Goal: Find specific fact: Find specific fact

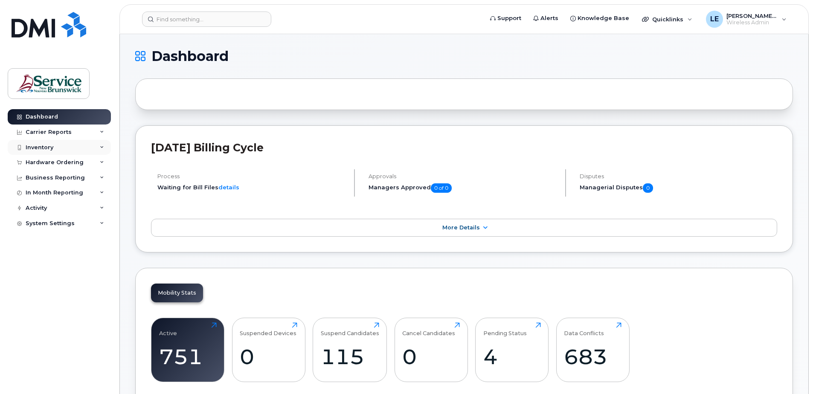
click at [44, 147] on div "Inventory" at bounding box center [40, 147] width 28 height 7
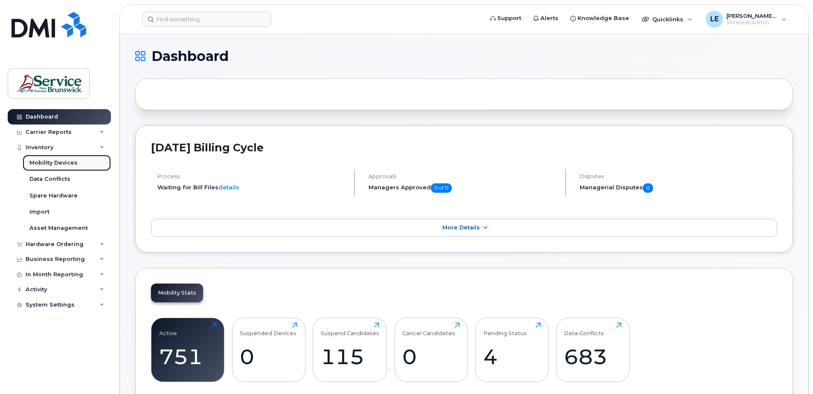
click at [49, 163] on div "Mobility Devices" at bounding box center [53, 163] width 48 height 8
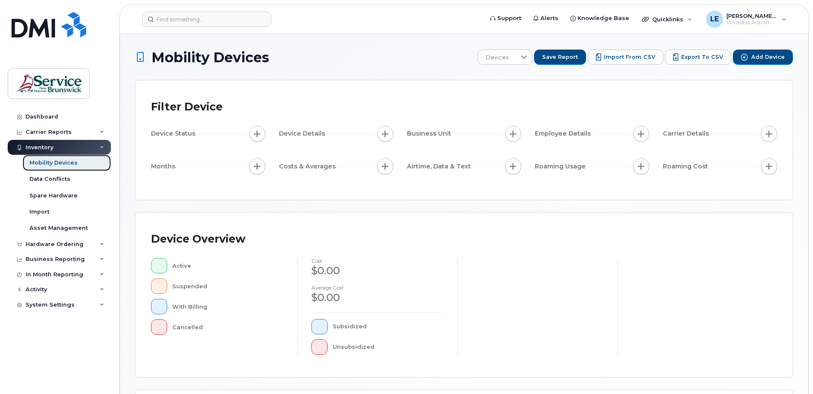
scroll to position [171, 0]
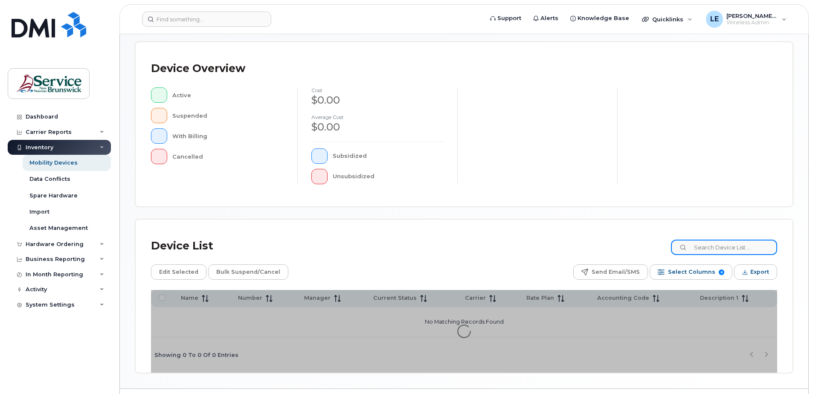
click at [723, 246] on input at bounding box center [724, 247] width 106 height 15
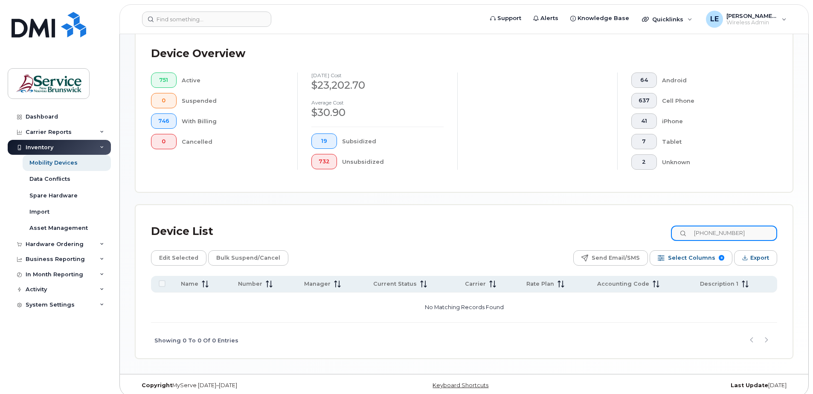
scroll to position [215, 0]
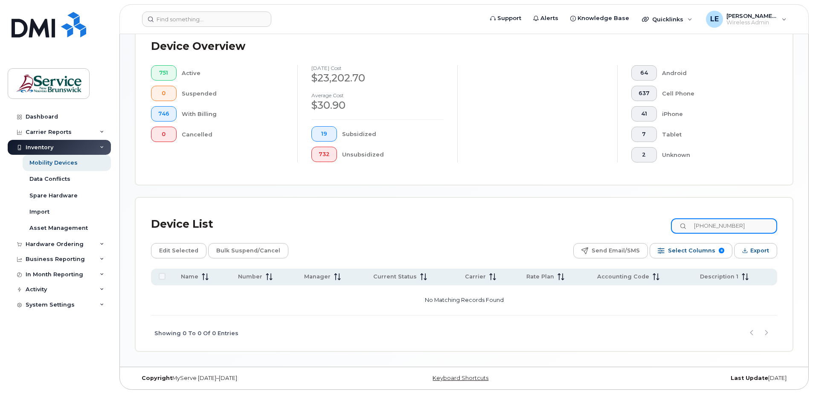
drag, startPoint x: 742, startPoint y: 225, endPoint x: 717, endPoint y: 228, distance: 25.4
click at [717, 228] on input "506-625-1189" at bounding box center [724, 226] width 106 height 15
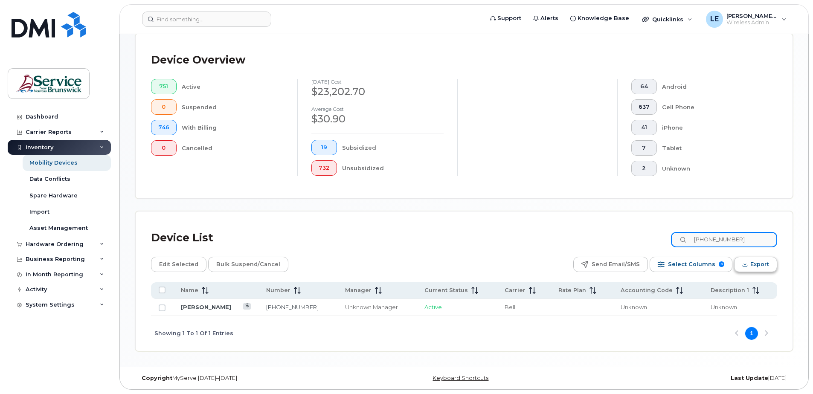
scroll to position [201, 0]
type input "506-323-9511"
click at [413, 353] on div "Mobility Devices Devices Save Report Import from CSV Export to CSV Add Device F…" at bounding box center [464, 100] width 689 height 534
click at [214, 309] on link "[PERSON_NAME]" at bounding box center [206, 307] width 50 height 7
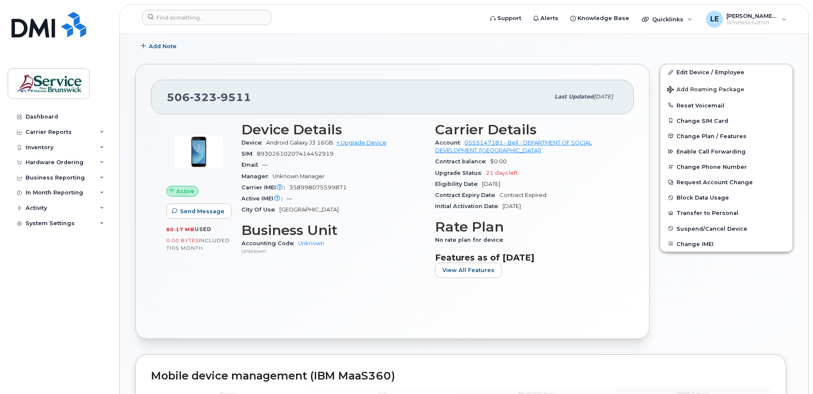
scroll to position [128, 0]
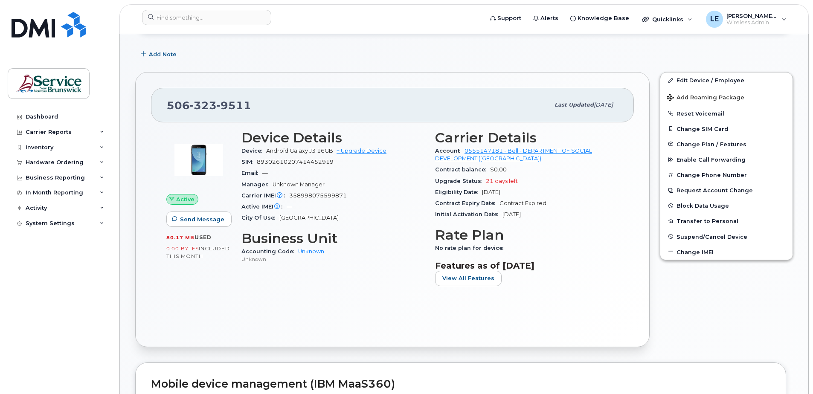
click at [275, 298] on div "Device Details Device Android Galaxy J3 16GB + Upgrade Device SIM [TECHNICAL_ID…" at bounding box center [333, 211] width 194 height 173
click at [273, 307] on div "Active Send Message 80.17 MB  used 0.00 Bytes  included this month Device Detai…" at bounding box center [392, 226] width 483 height 209
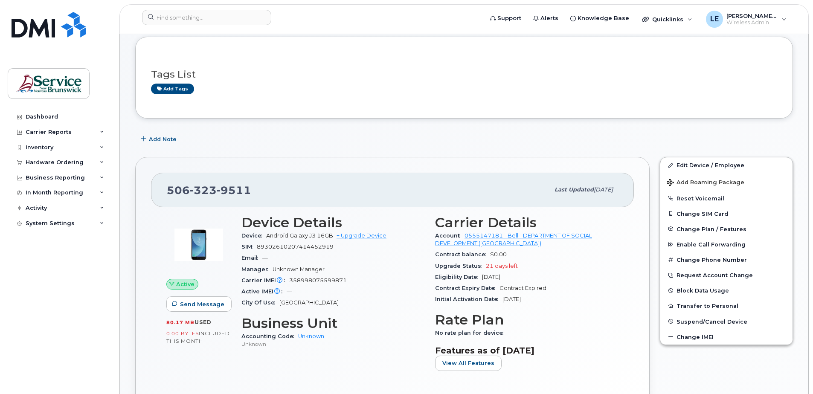
scroll to position [43, 0]
click at [321, 176] on div "[PHONE_NUMBER] Last updated [DATE]" at bounding box center [392, 190] width 483 height 34
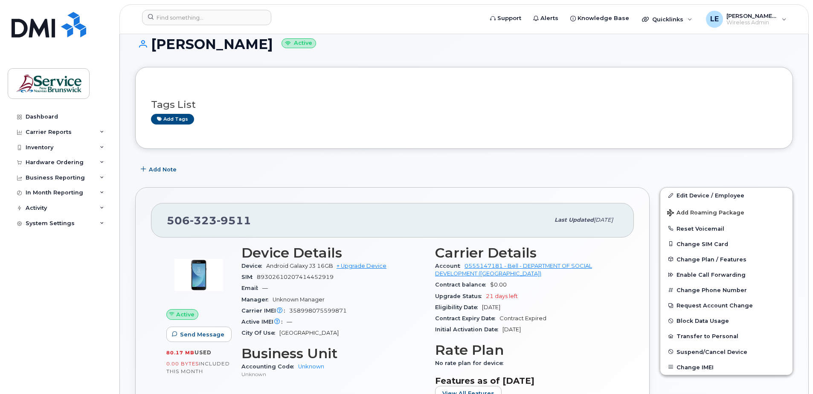
scroll to position [0, 0]
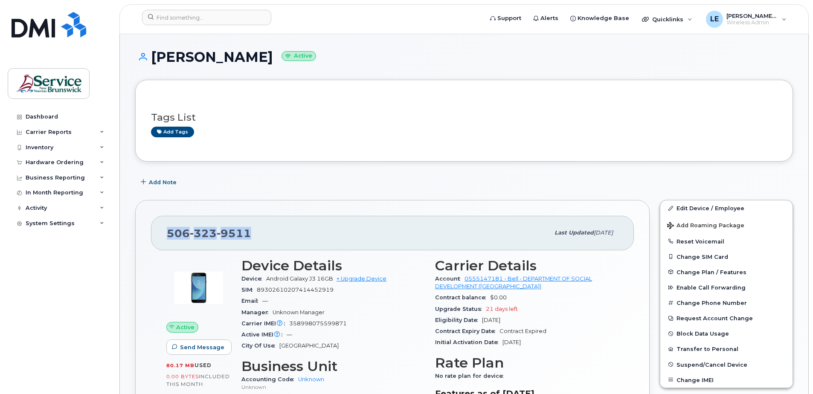
drag, startPoint x: 259, startPoint y: 237, endPoint x: 162, endPoint y: 237, distance: 97.3
click at [162, 237] on div "[PHONE_NUMBER] Last updated [DATE]" at bounding box center [392, 233] width 483 height 34
drag, startPoint x: 162, startPoint y: 237, endPoint x: 174, endPoint y: 236, distance: 11.6
copy span "[PHONE_NUMBER]"
